Goal: Transaction & Acquisition: Book appointment/travel/reservation

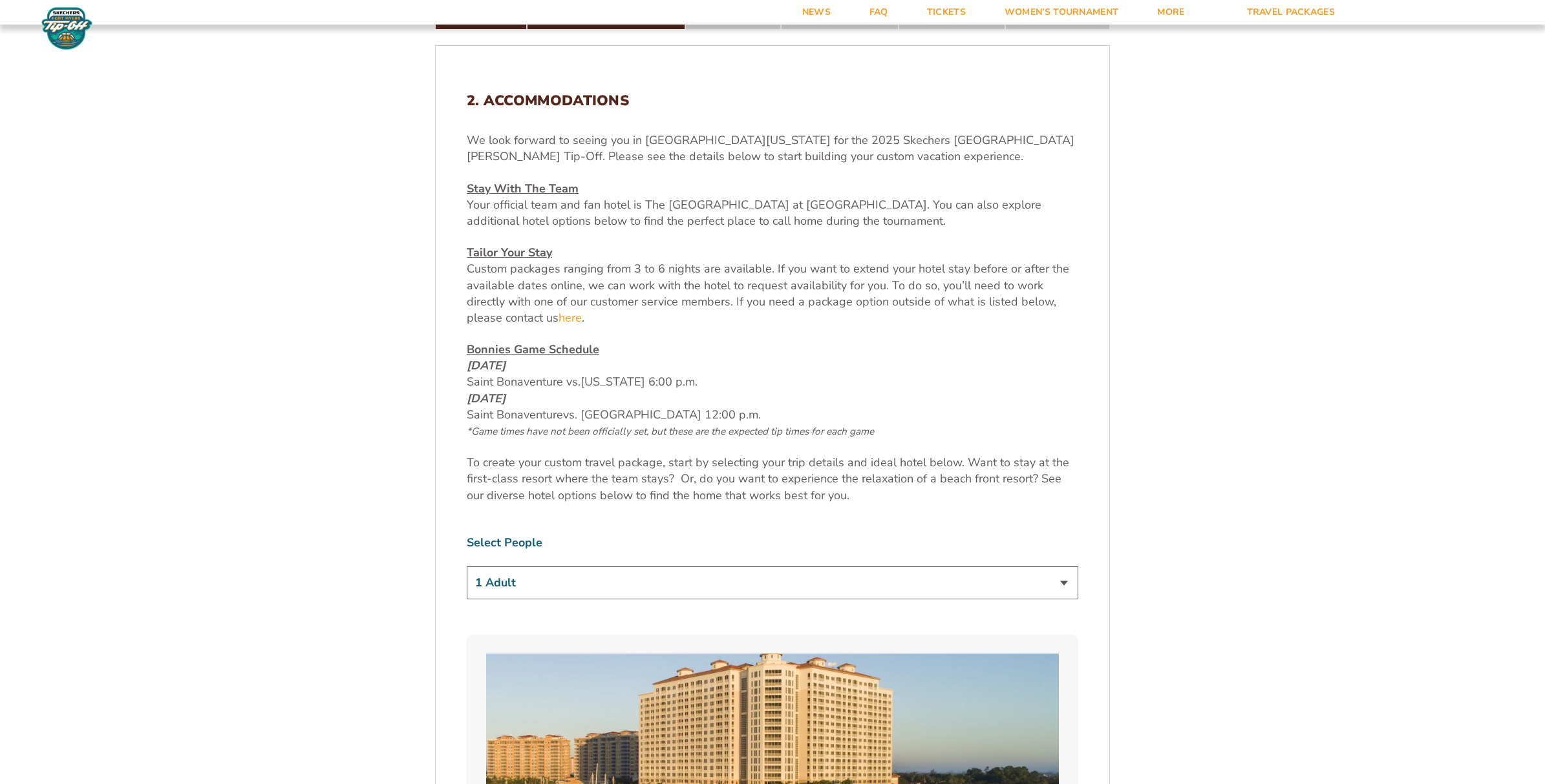
scroll to position [579, 0]
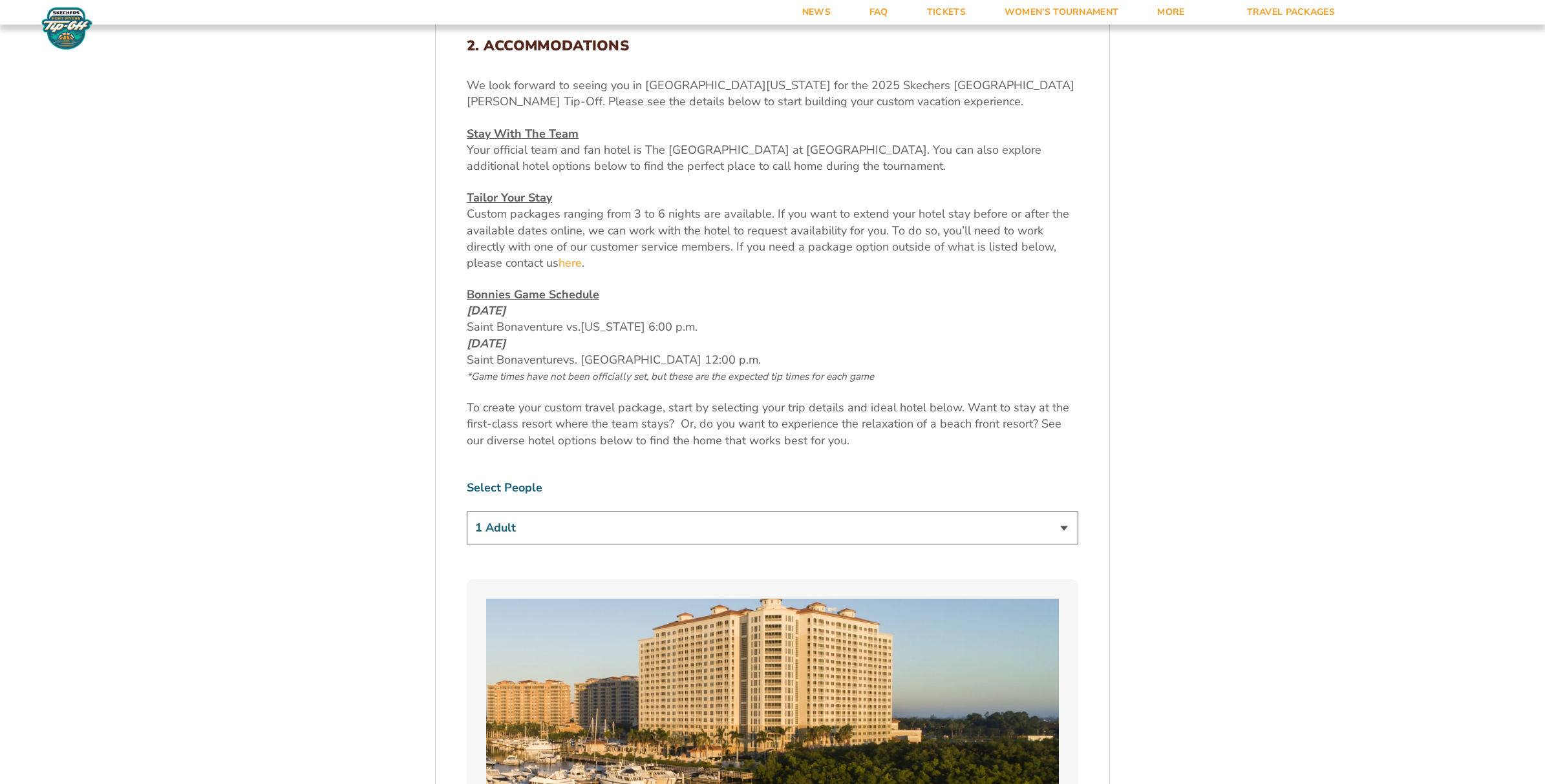
click at [539, 525] on select "1 Adult 2 Adults 3 Adults 4 Adults 2 Adults + 1 Child 2 Adults + 2 Children 2 A…" at bounding box center [772, 528] width 612 height 33
select select "2 Adults"
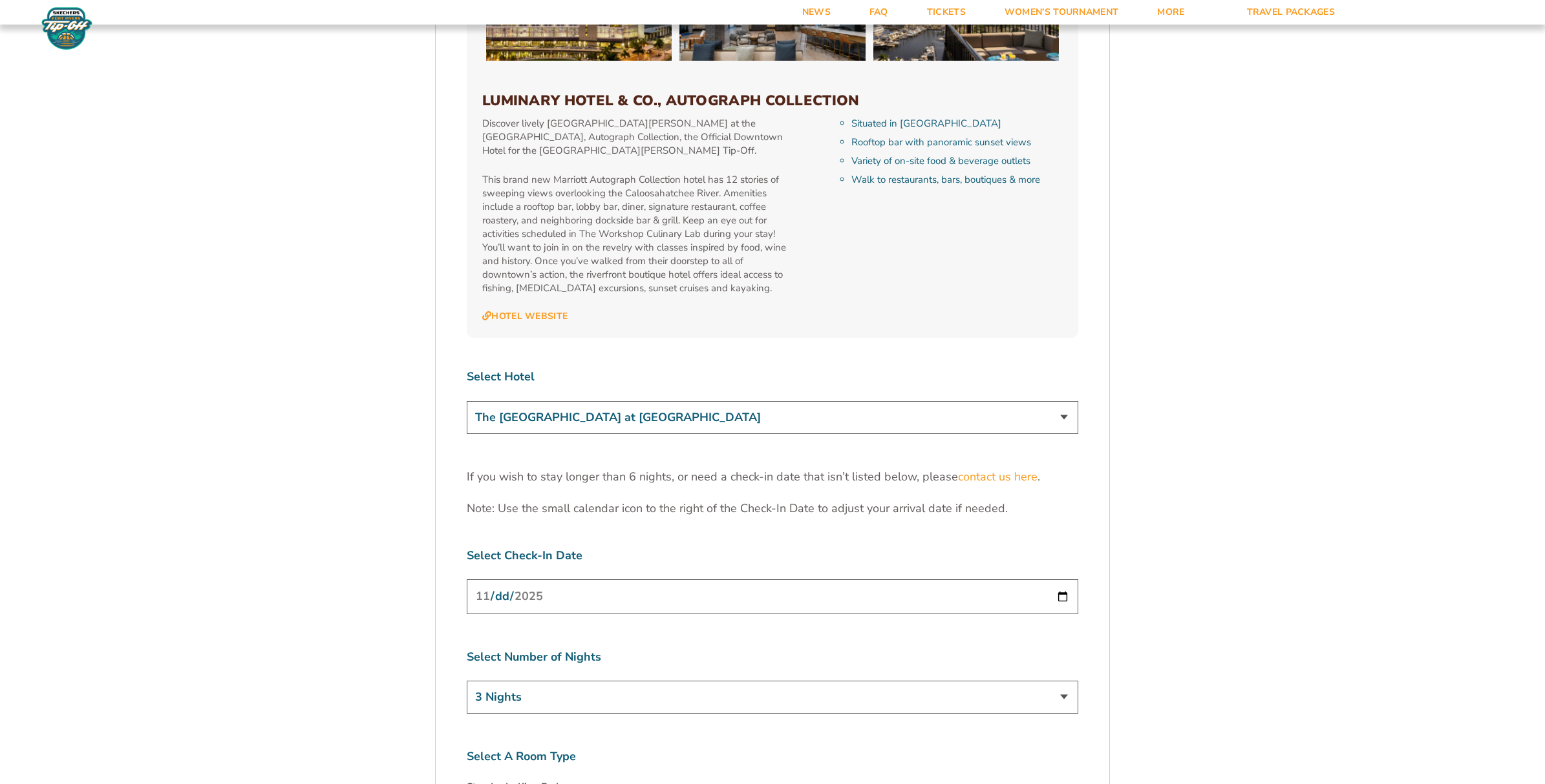
scroll to position [3826, 0]
click at [528, 681] on select "3 Nights 4 Nights 5 Nights 6 Nights" at bounding box center [772, 698] width 612 height 33
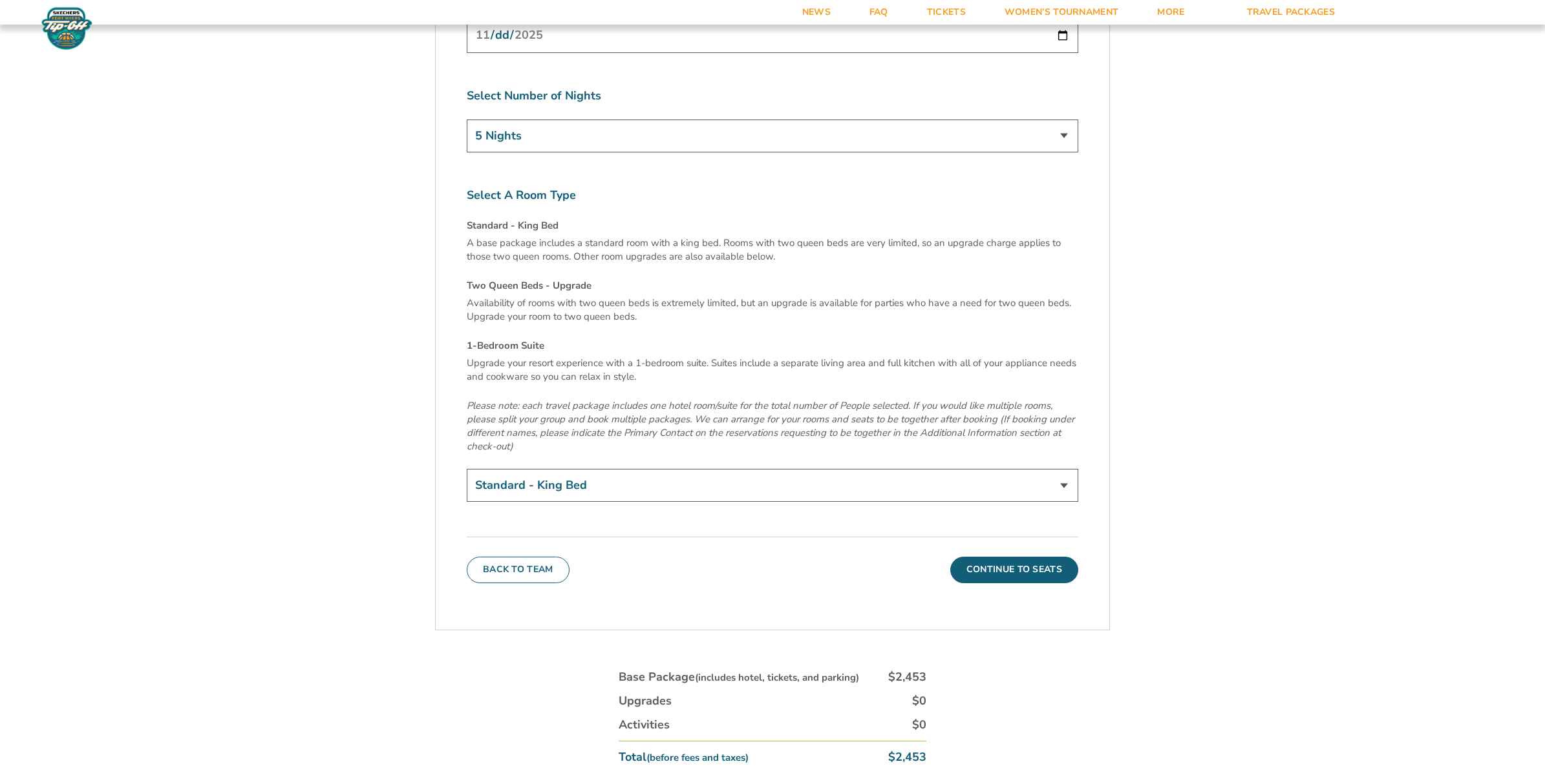
scroll to position [4391, 0]
click at [528, 117] on select "3 Nights 4 Nights 5 Nights 6 Nights" at bounding box center [772, 133] width 612 height 33
click at [517, 117] on select "3 Nights 4 Nights 5 Nights 6 Nights" at bounding box center [772, 133] width 612 height 33
click at [514, 117] on select "3 Nights 4 Nights 5 Nights 6 Nights" at bounding box center [772, 133] width 612 height 33
click at [529, 117] on select "3 Nights 4 Nights 5 Nights 6 Nights" at bounding box center [772, 133] width 612 height 33
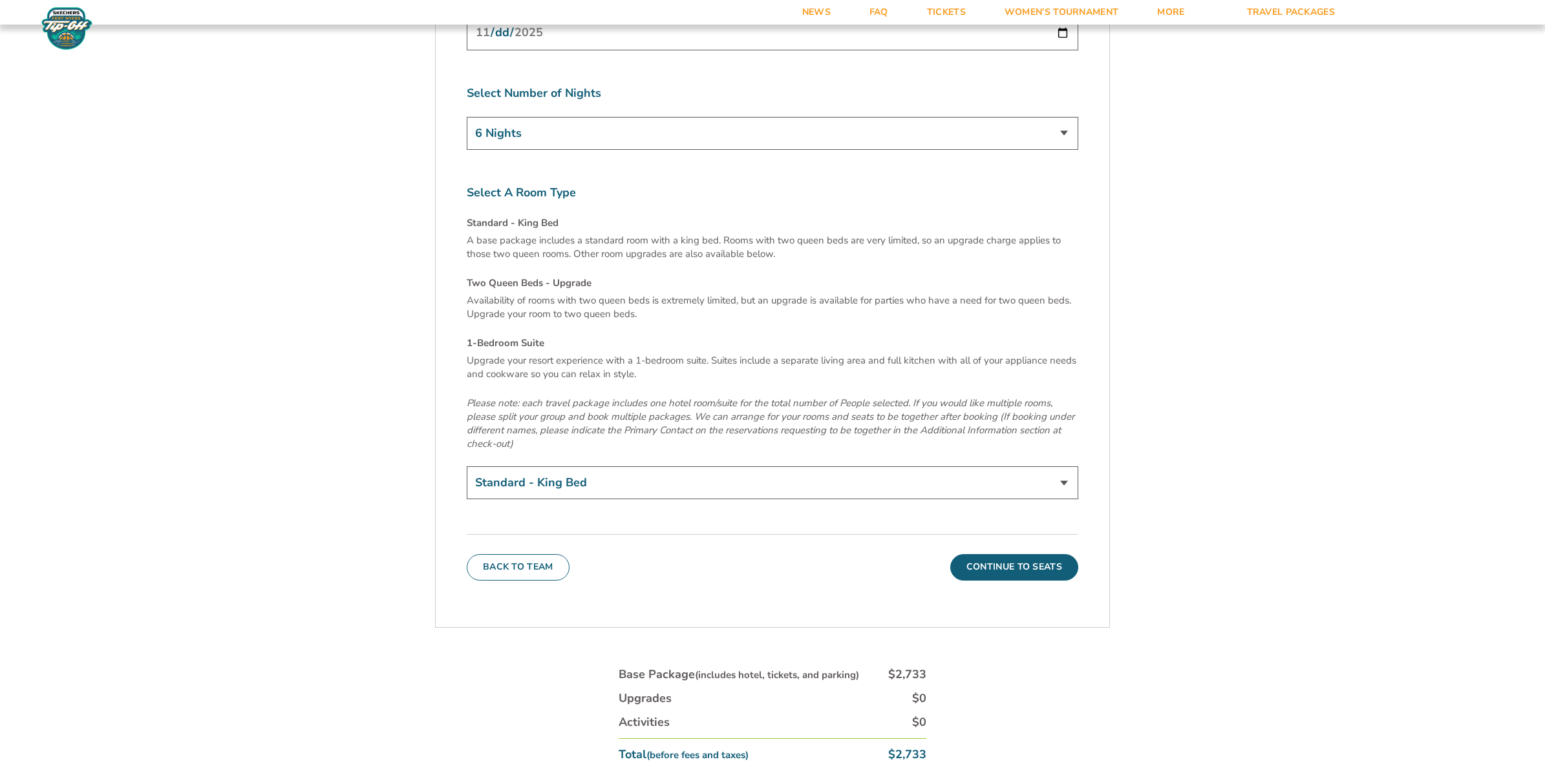
click at [513, 117] on select "3 Nights 4 Nights 5 Nights 6 Nights" at bounding box center [772, 133] width 612 height 33
select select "5 Nights"
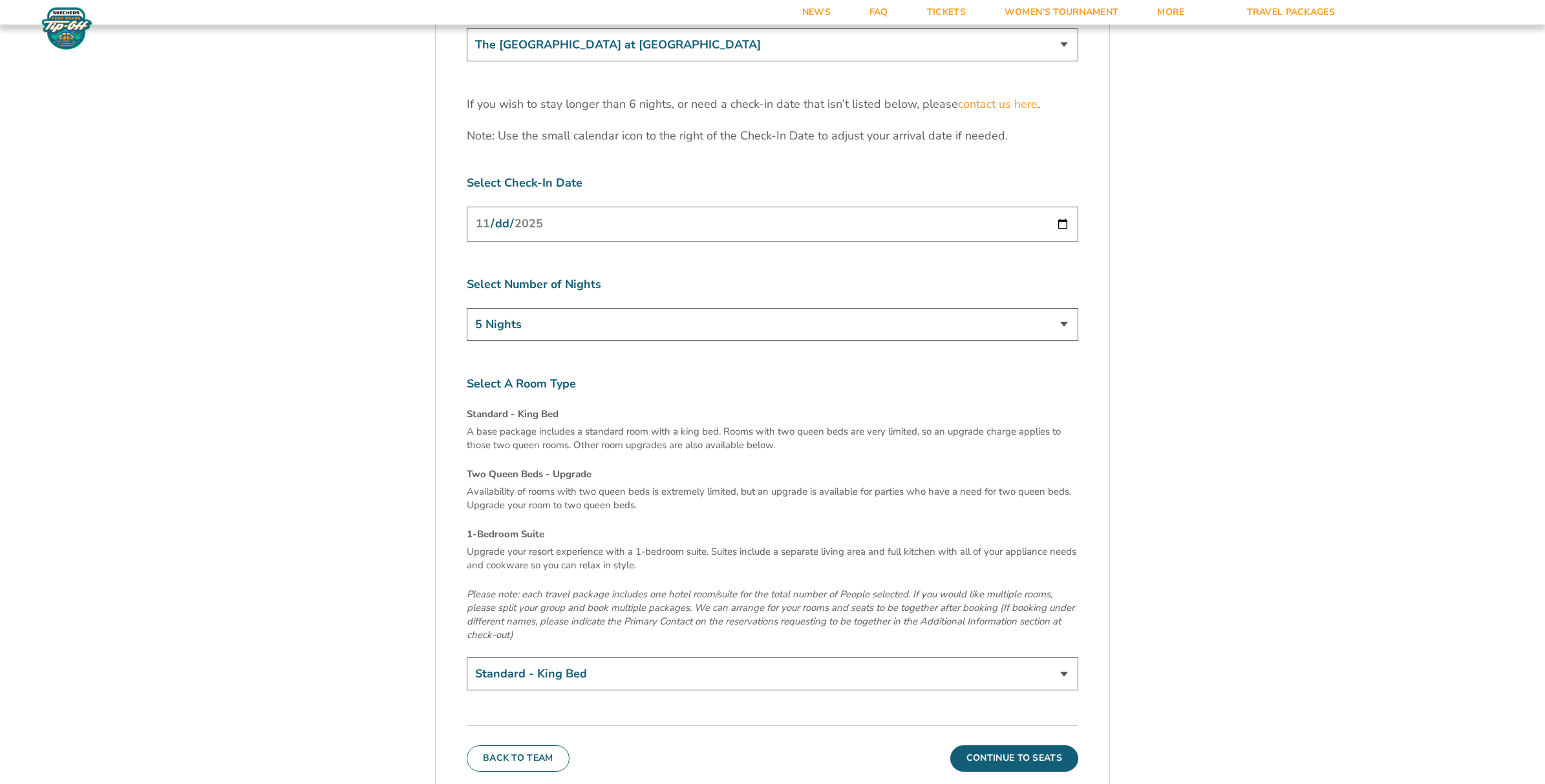
scroll to position [4438, 0]
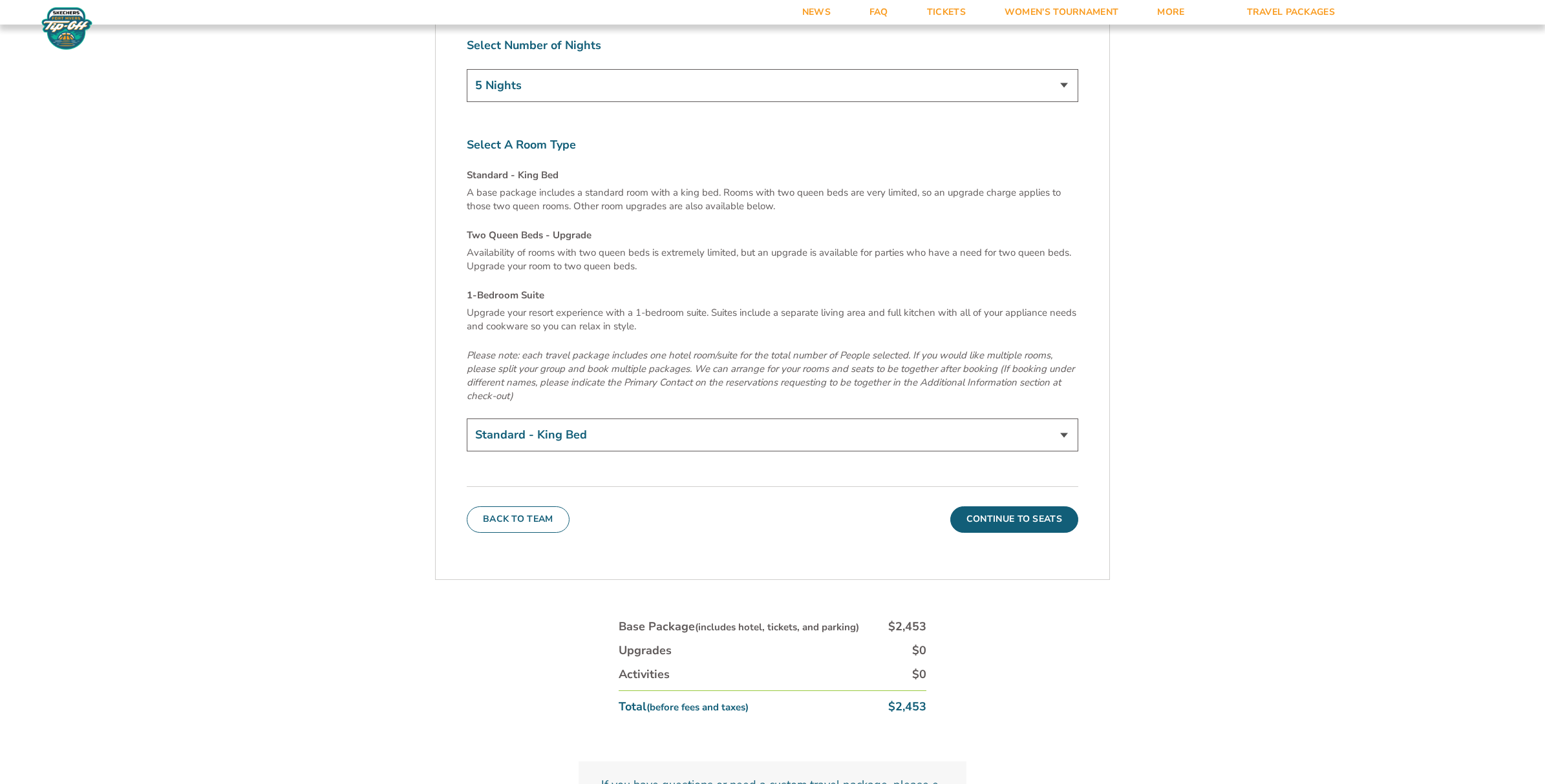
click at [1035, 506] on button "Continue To Seats" at bounding box center [1013, 519] width 128 height 26
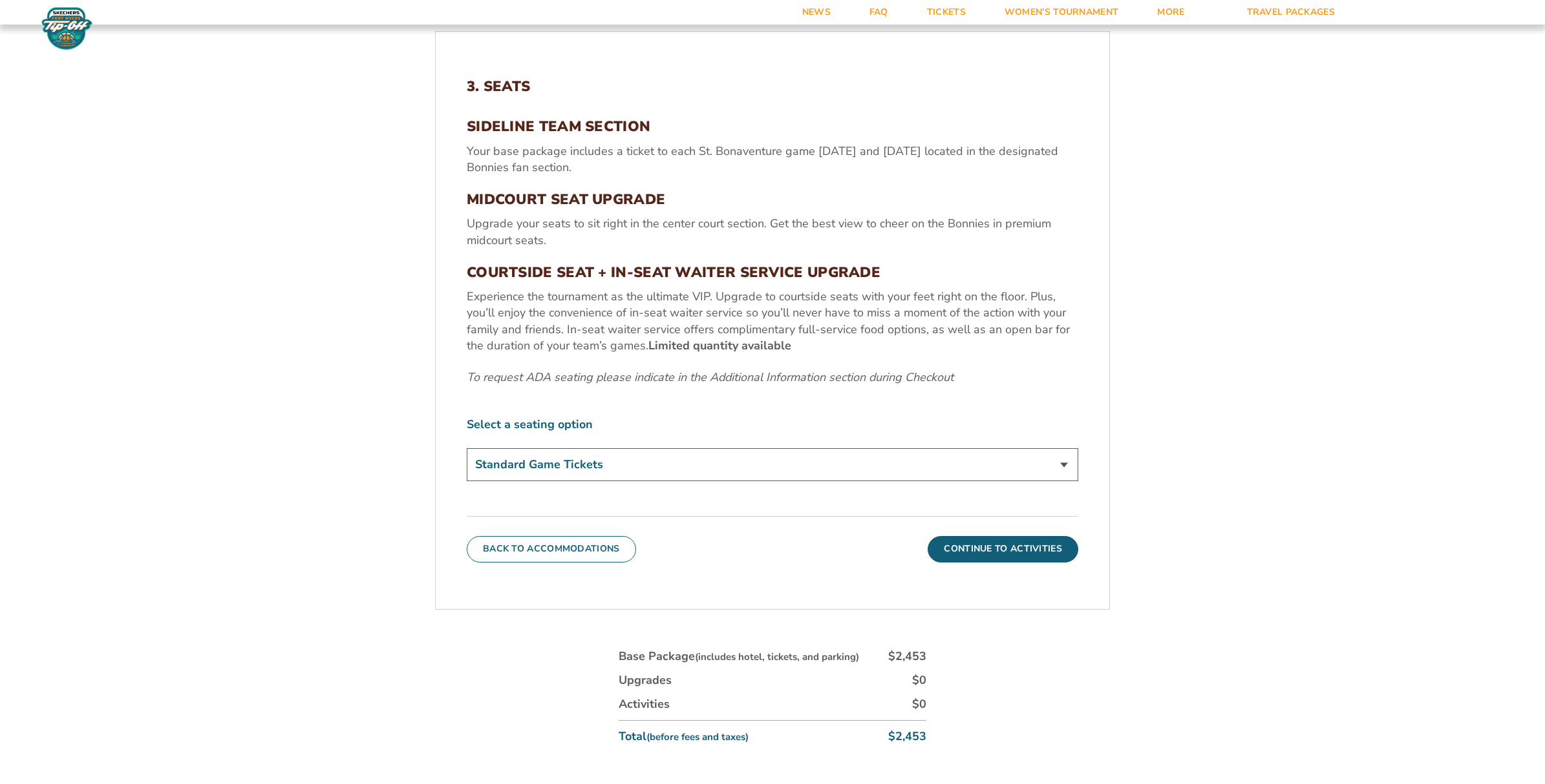
scroll to position [540, 0]
click at [582, 464] on select "Standard Game Tickets Midcourt Seat Upgrade (+$100 per person) Courtside Seat +…" at bounding box center [772, 463] width 612 height 33
select select "Midcourt Seat Upgrade"
click at [582, 464] on select "Standard Game Tickets Midcourt Seat Upgrade (+$100 per person) Courtside Seat +…" at bounding box center [772, 463] width 612 height 33
click at [1013, 553] on button "Continue To Activities" at bounding box center [1003, 547] width 151 height 26
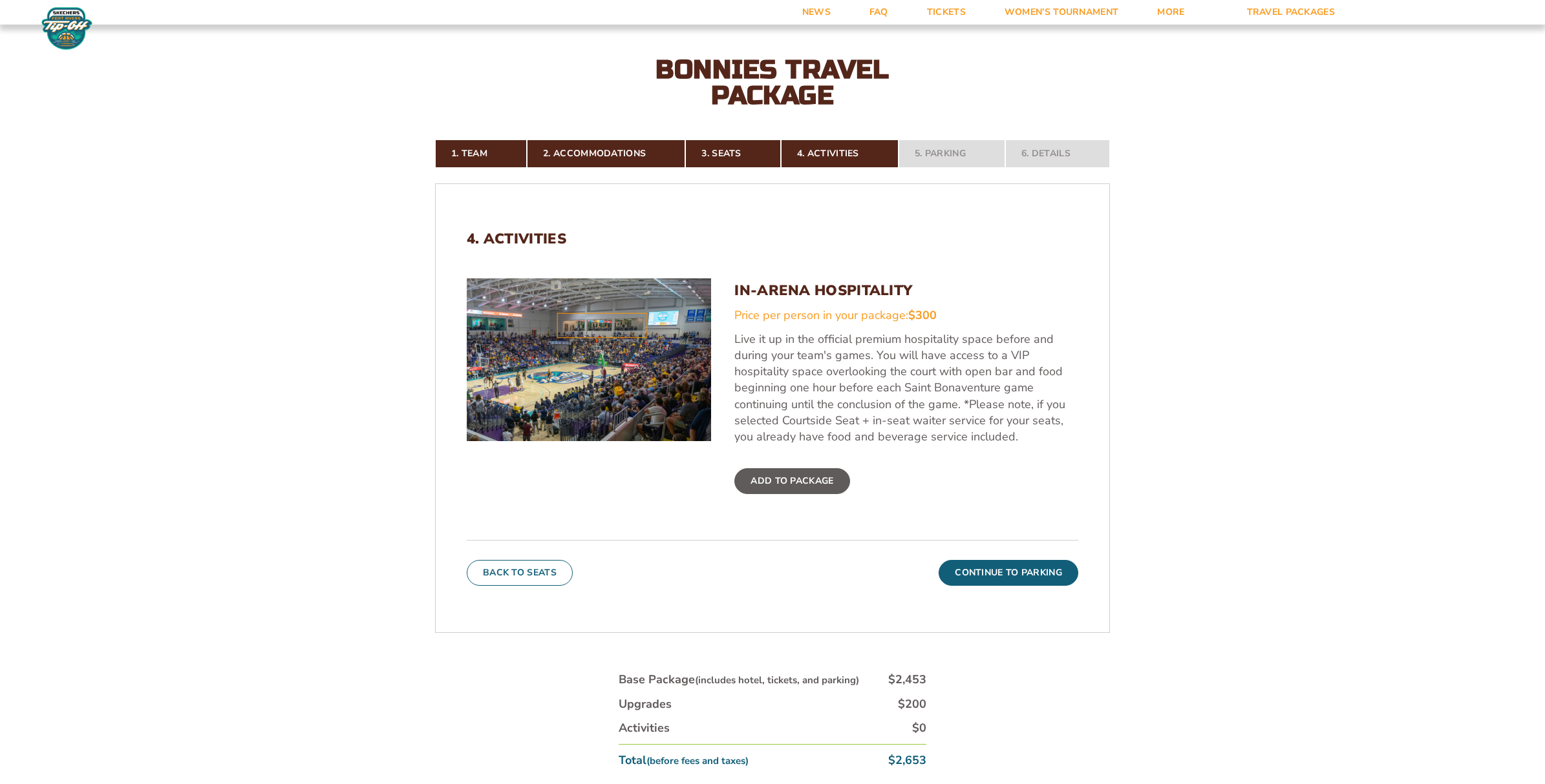
scroll to position [385, 0]
click at [1019, 577] on button "Continue To Parking" at bounding box center [1009, 574] width 140 height 26
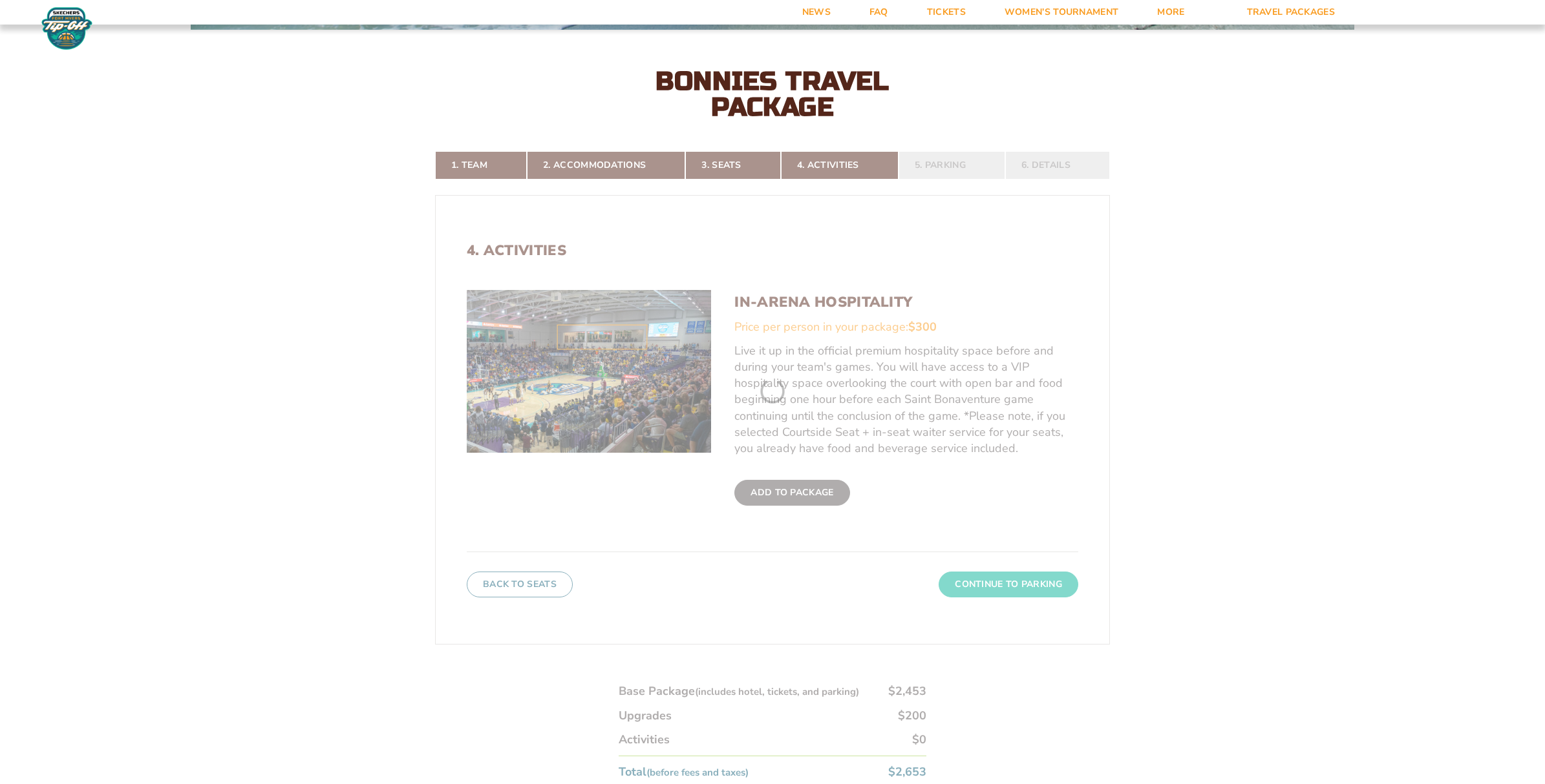
scroll to position [370, 0]
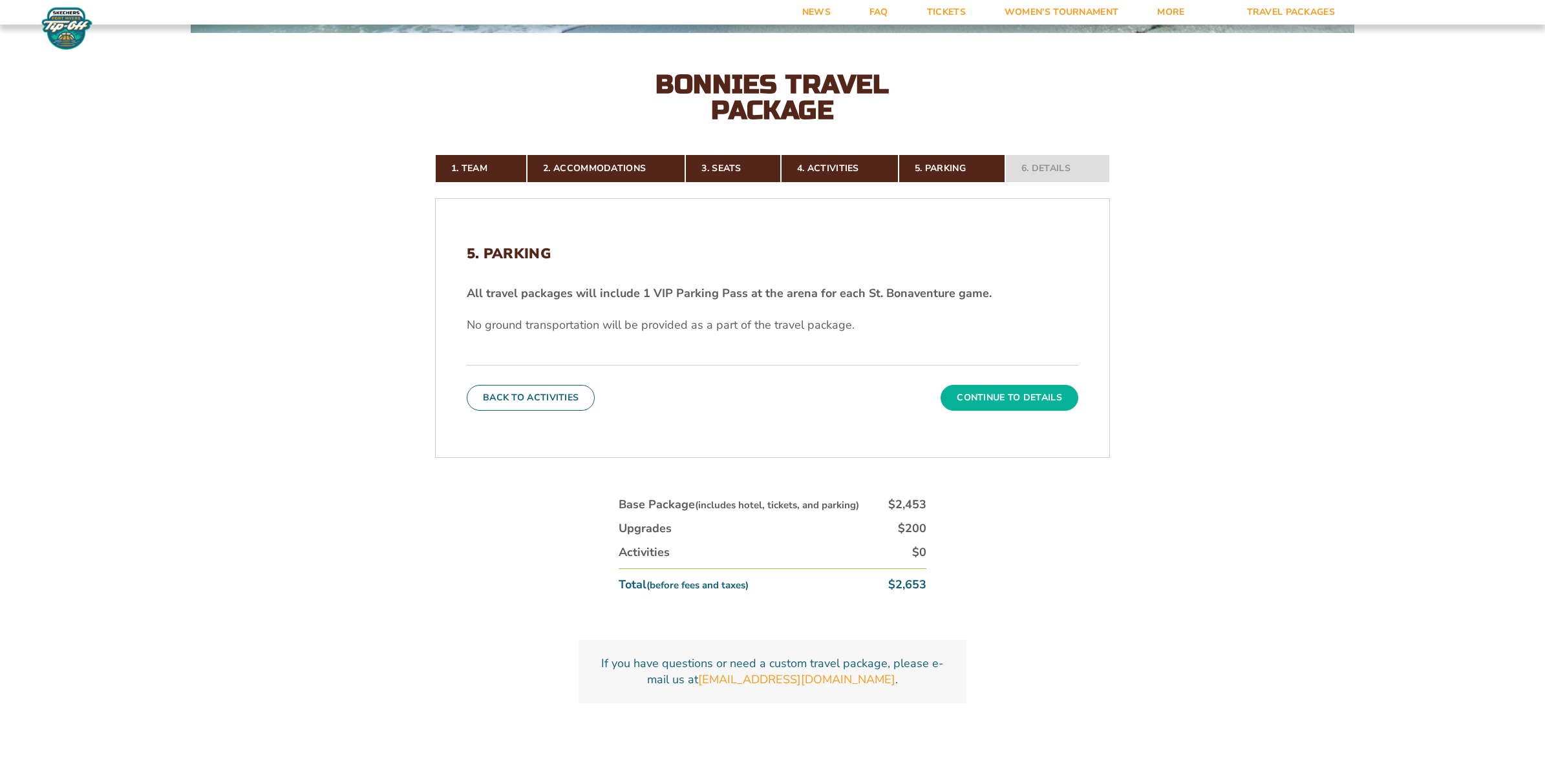
click at [1013, 402] on button "Continue To Details" at bounding box center [1010, 398] width 138 height 26
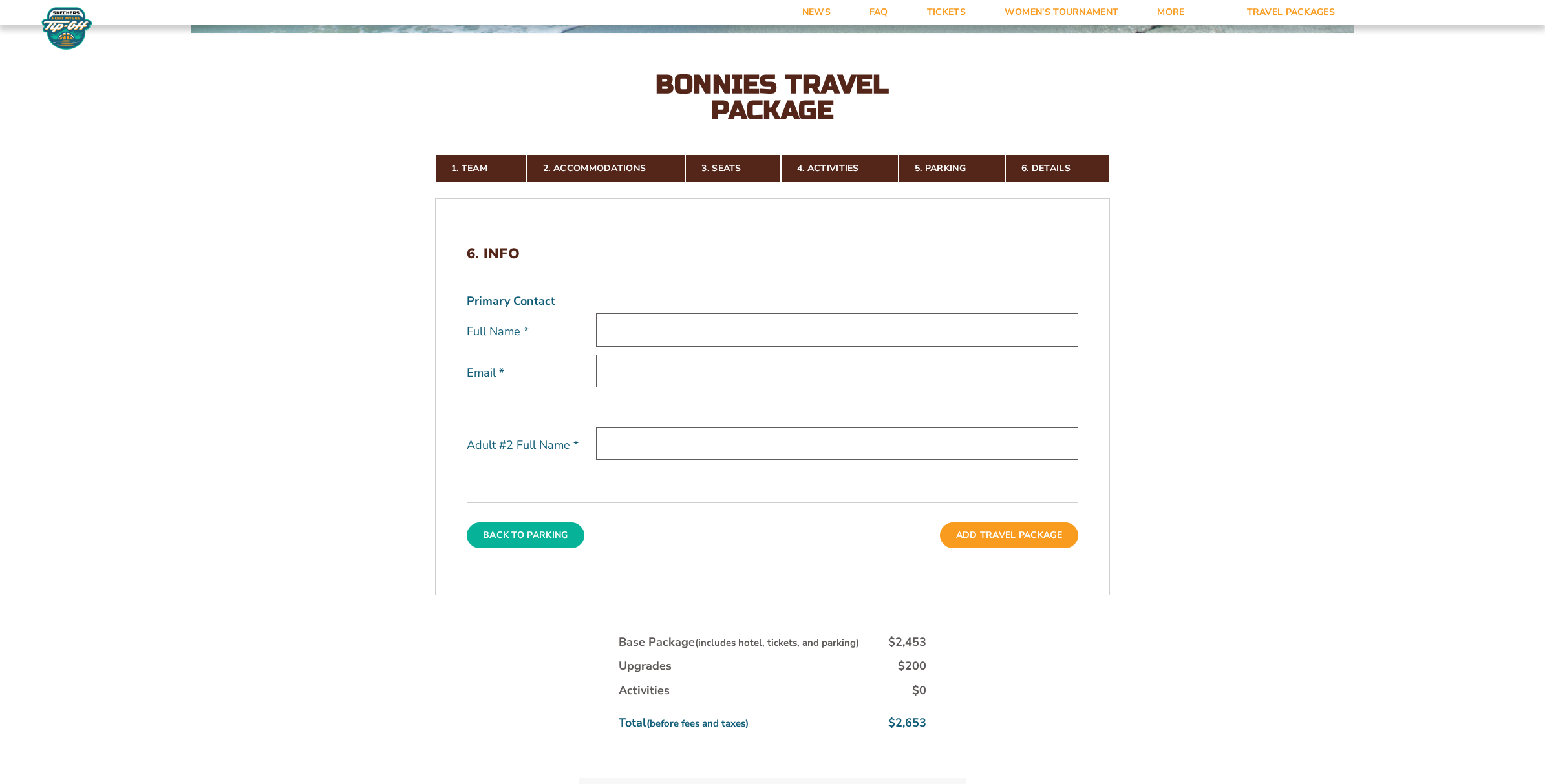
click at [552, 525] on button "Back To Parking" at bounding box center [526, 536] width 118 height 26
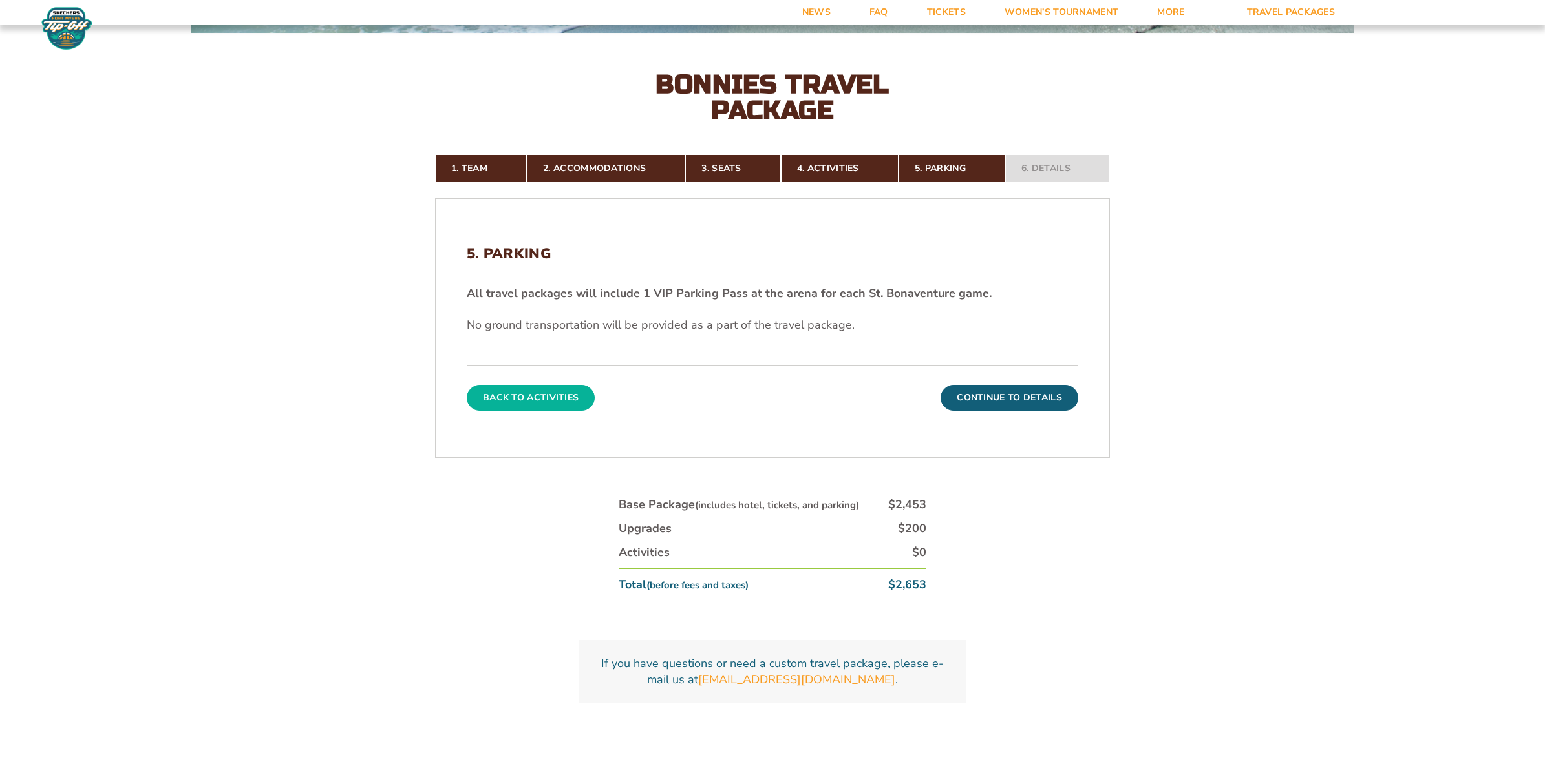
click at [540, 399] on button "Back To Activities" at bounding box center [531, 398] width 128 height 26
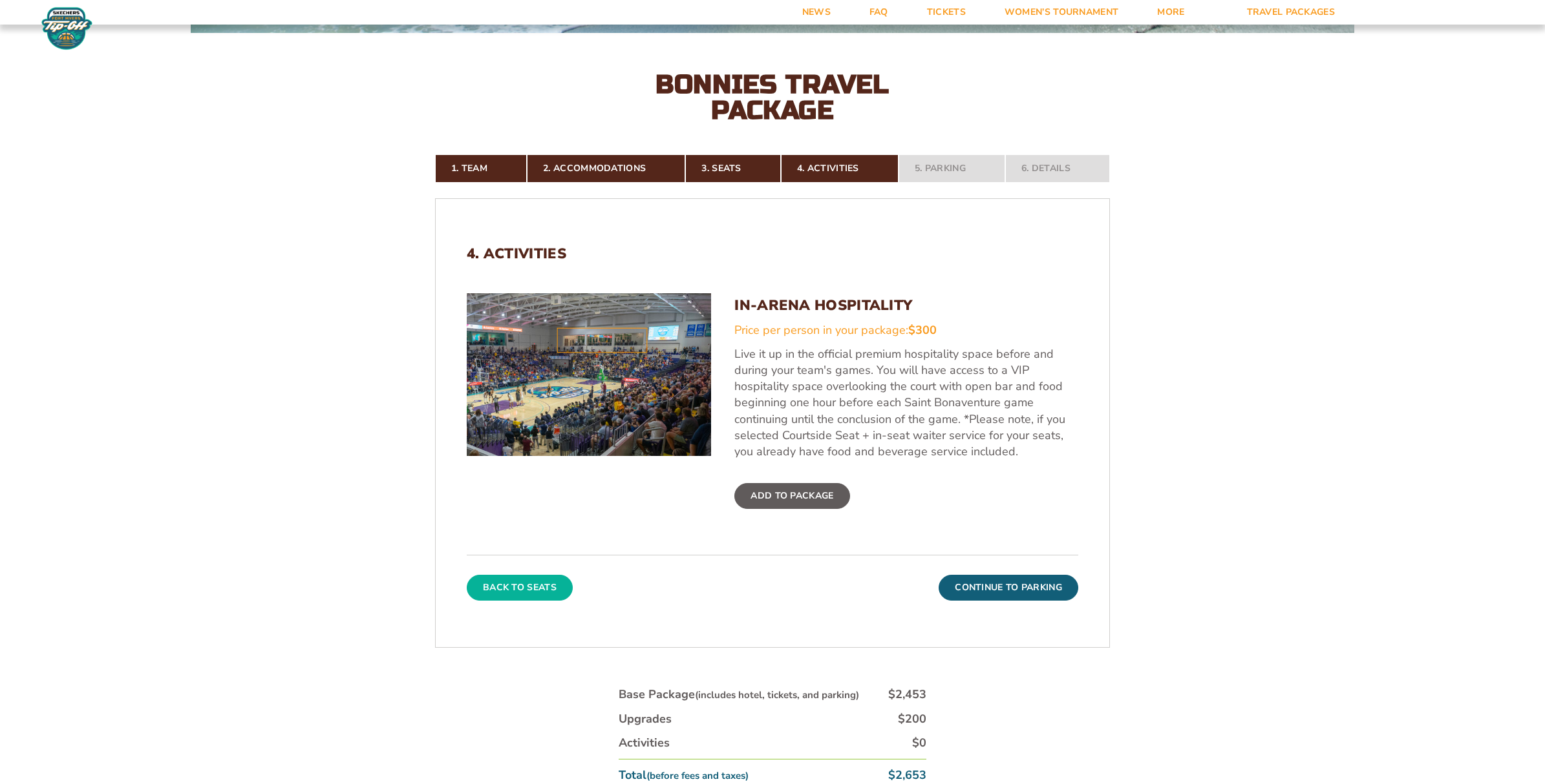
click at [505, 590] on button "Back To Seats" at bounding box center [520, 588] width 106 height 26
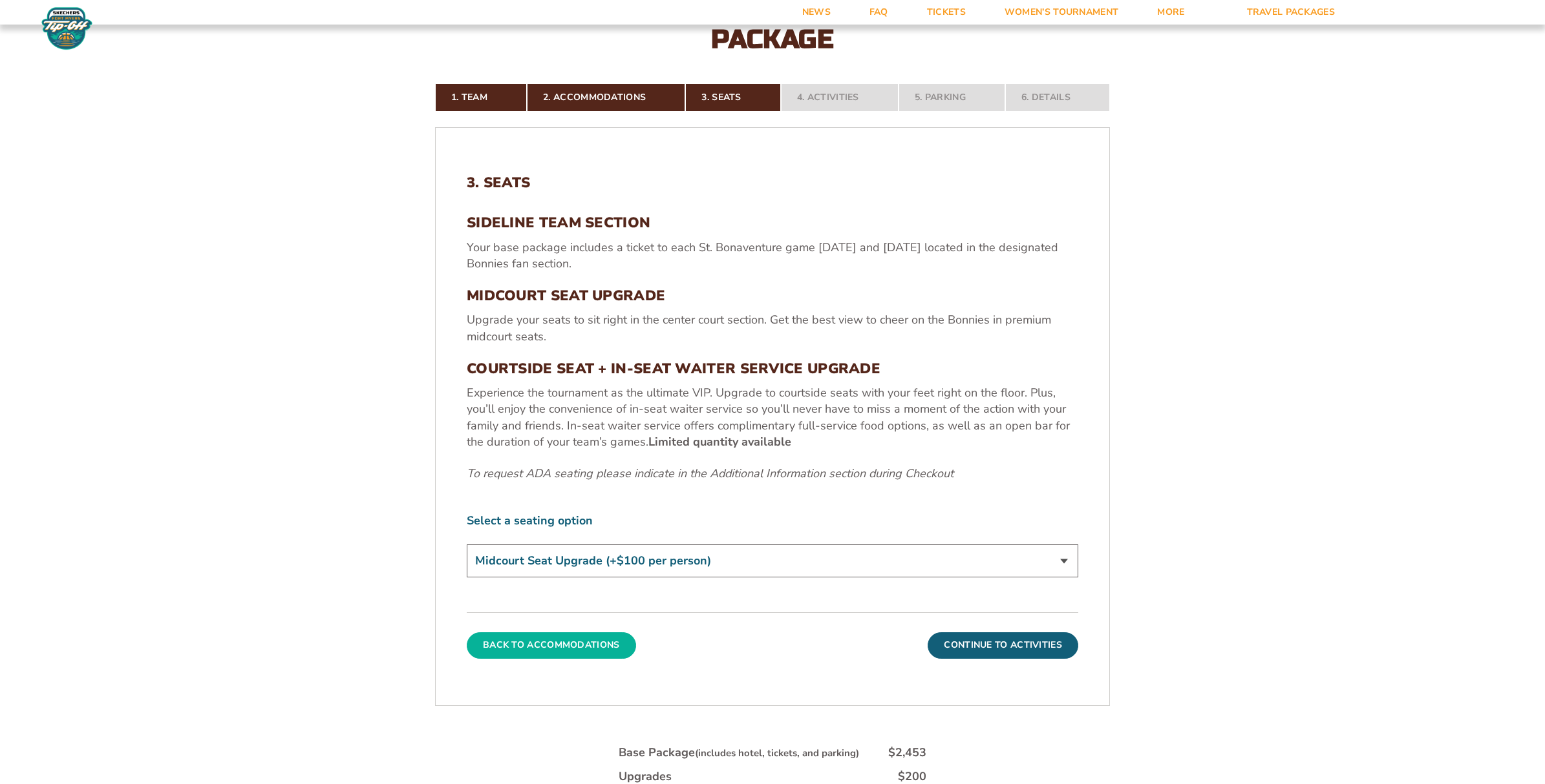
click at [579, 645] on button "Back To Accommodations" at bounding box center [552, 645] width 169 height 26
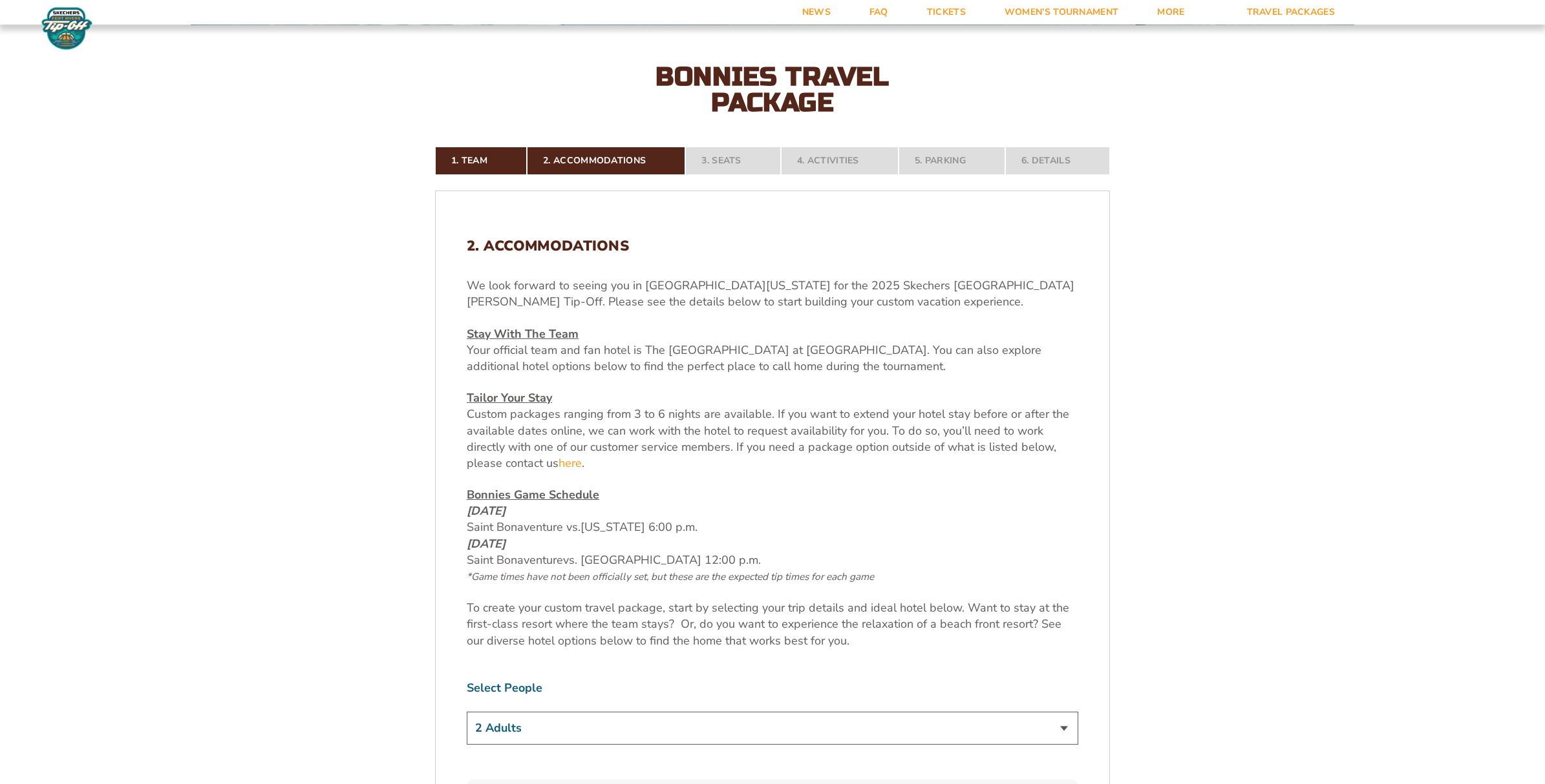
scroll to position [380, 0]
